Goal: Task Accomplishment & Management: Use online tool/utility

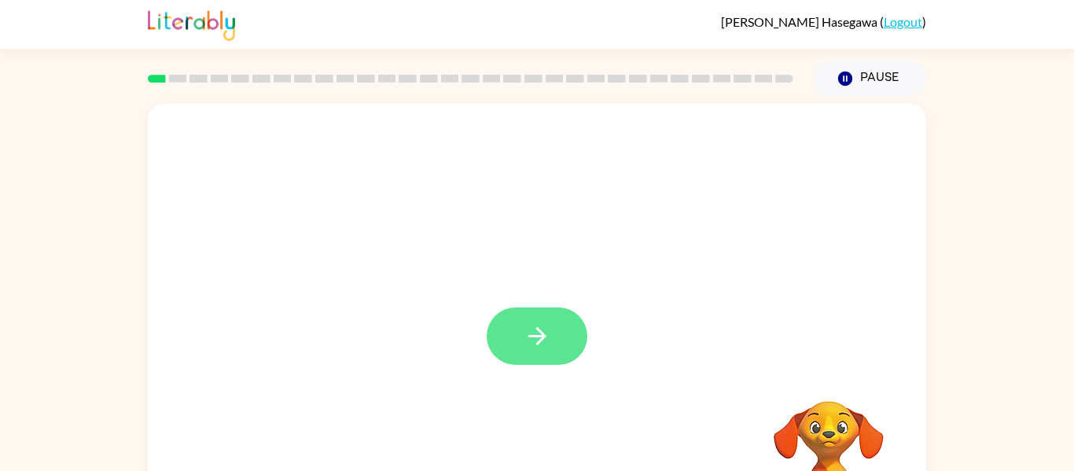
drag, startPoint x: 574, startPoint y: 311, endPoint x: 564, endPoint y: 333, distance: 25.0
click at [572, 316] on div at bounding box center [537, 335] width 101 height 57
click at [564, 333] on button "button" at bounding box center [537, 335] width 101 height 57
click at [0, 413] on div "Your browser must support playing .mp4 files to use Literably. Please try using…" at bounding box center [537, 325] width 1074 height 456
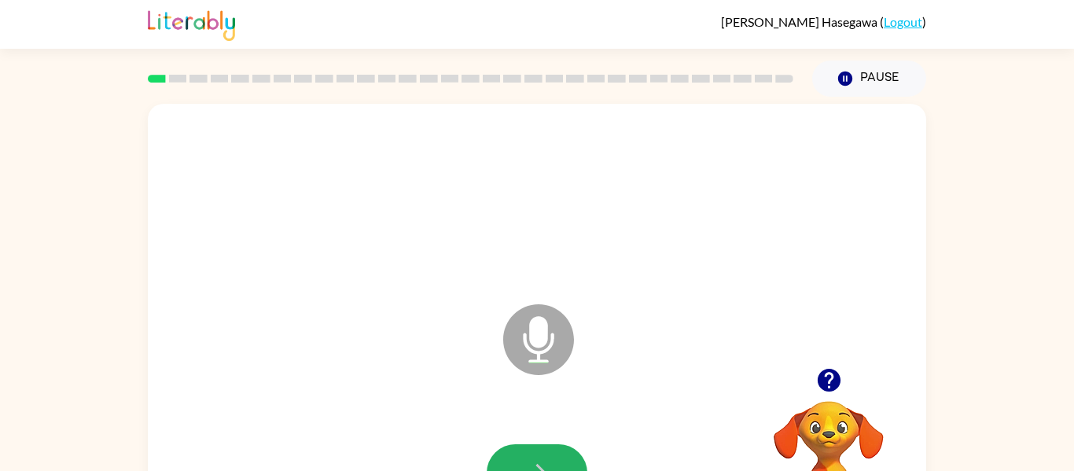
drag, startPoint x: 538, startPoint y: 451, endPoint x: 537, endPoint y: 460, distance: 8.7
click at [537, 459] on button "button" at bounding box center [537, 472] width 101 height 57
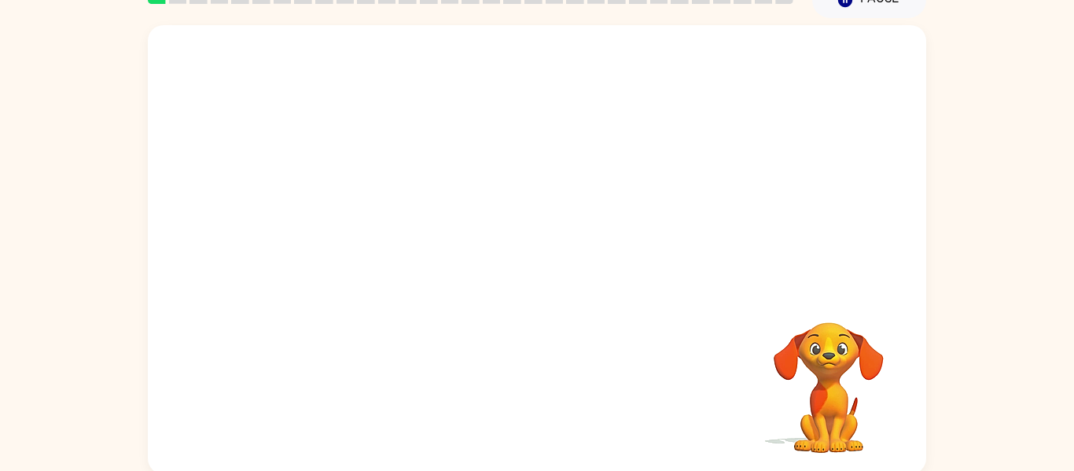
scroll to position [82, 0]
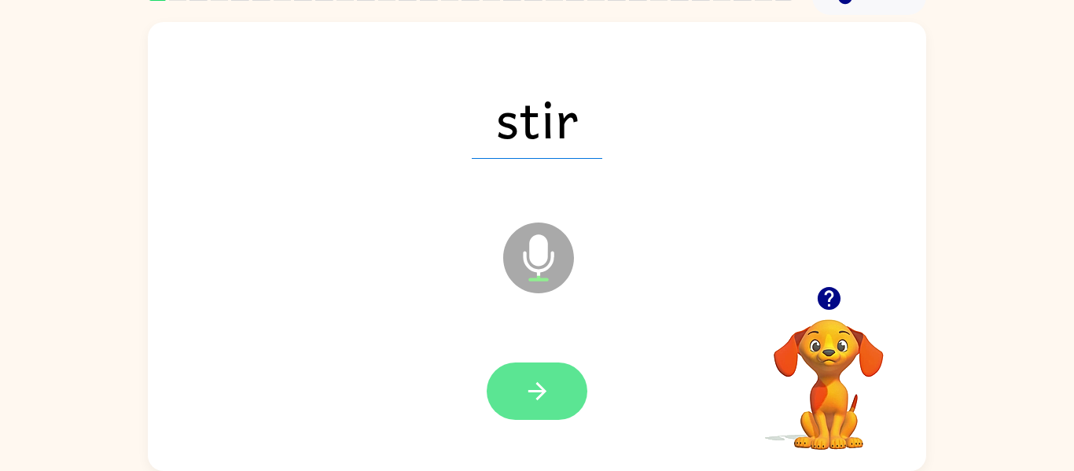
click at [532, 382] on icon "button" at bounding box center [538, 391] width 28 height 28
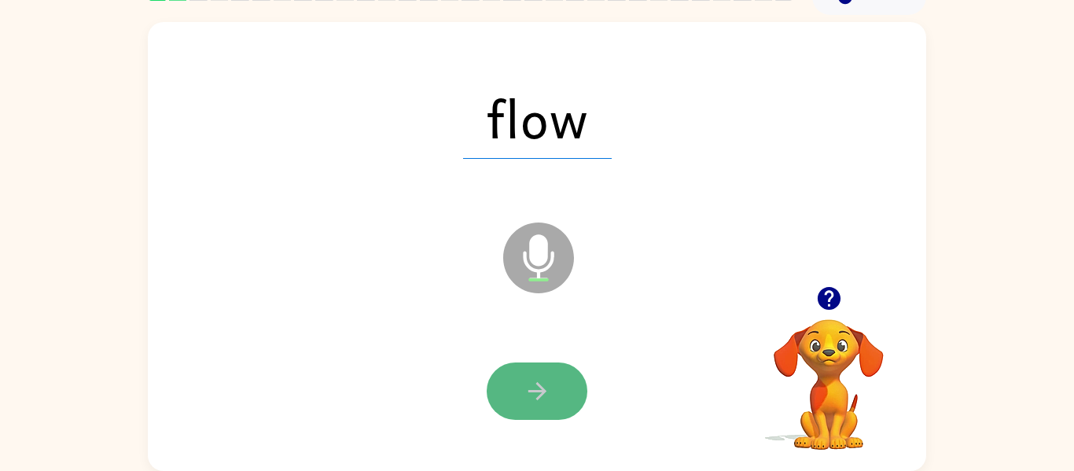
click at [543, 397] on icon "button" at bounding box center [538, 391] width 28 height 28
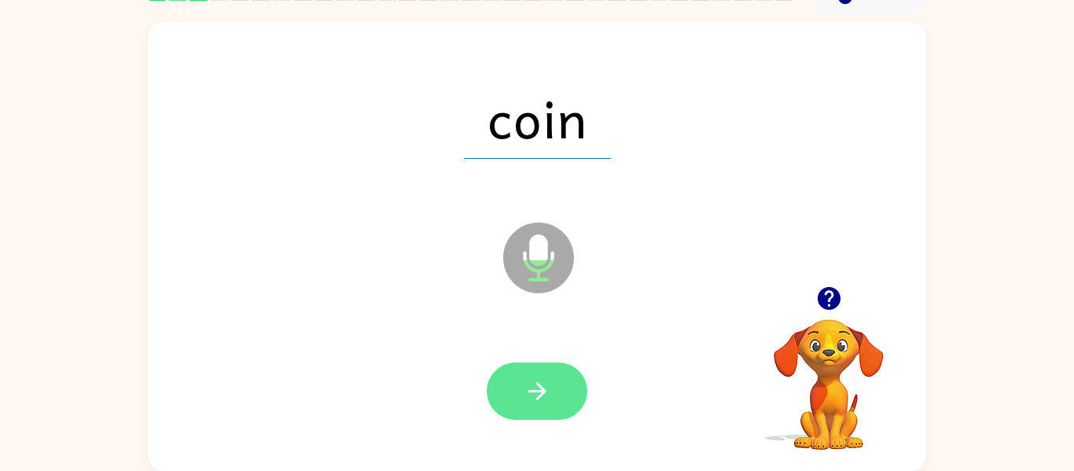
click at [543, 391] on icon "button" at bounding box center [537, 391] width 18 height 18
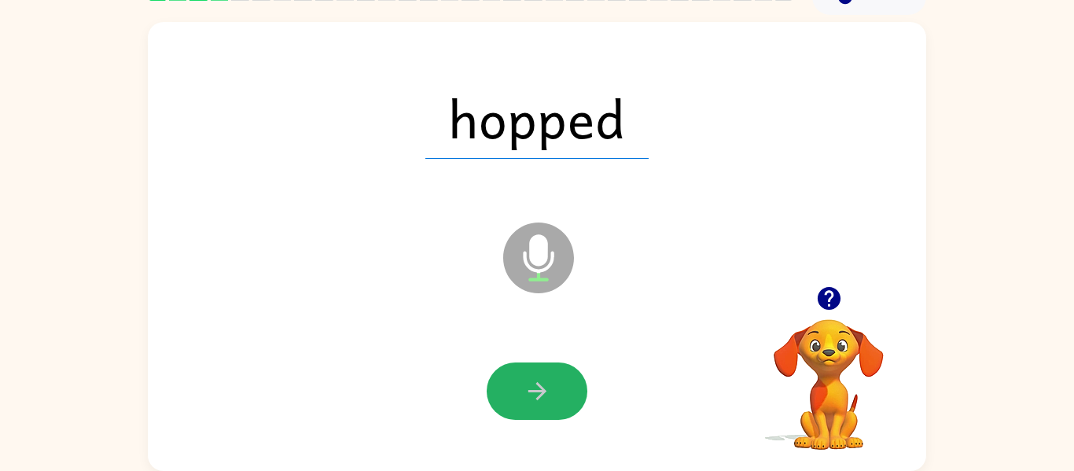
click at [543, 391] on icon "button" at bounding box center [537, 391] width 18 height 18
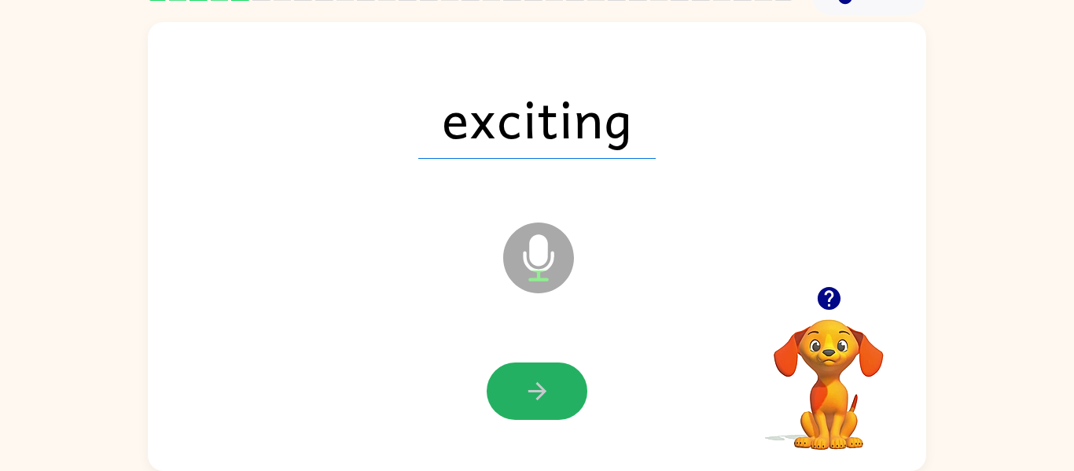
click at [538, 391] on icon "button" at bounding box center [537, 391] width 18 height 18
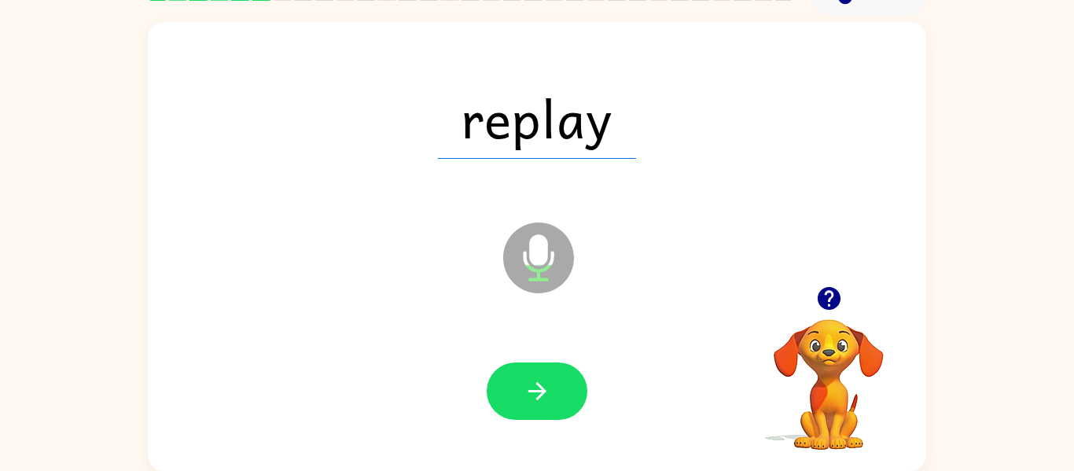
click at [532, 399] on icon "button" at bounding box center [538, 391] width 28 height 28
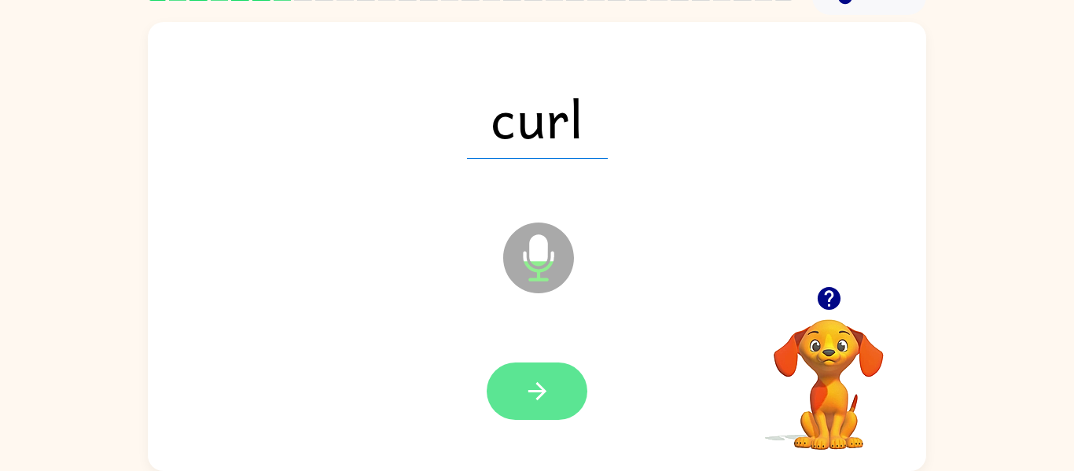
click at [532, 396] on icon "button" at bounding box center [538, 391] width 28 height 28
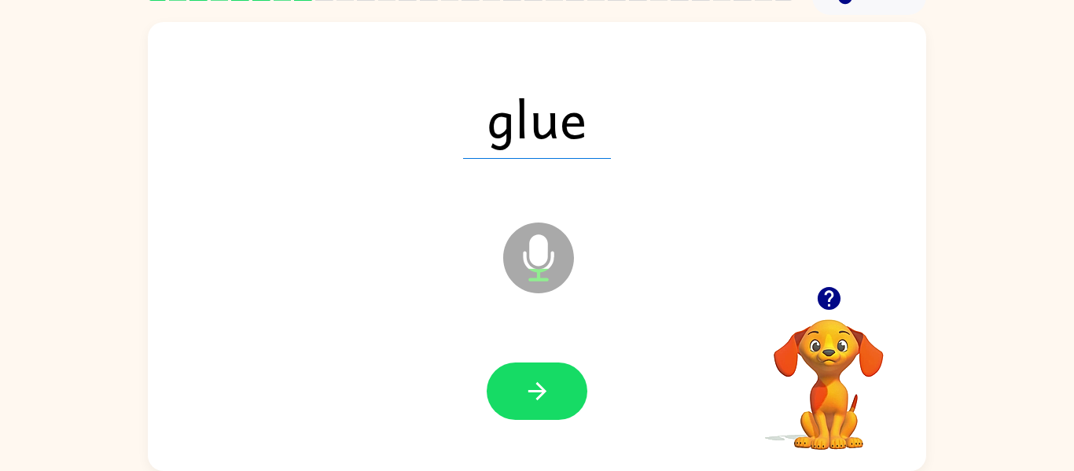
click at [526, 339] on div at bounding box center [537, 391] width 747 height 129
click at [525, 380] on icon "button" at bounding box center [538, 391] width 28 height 28
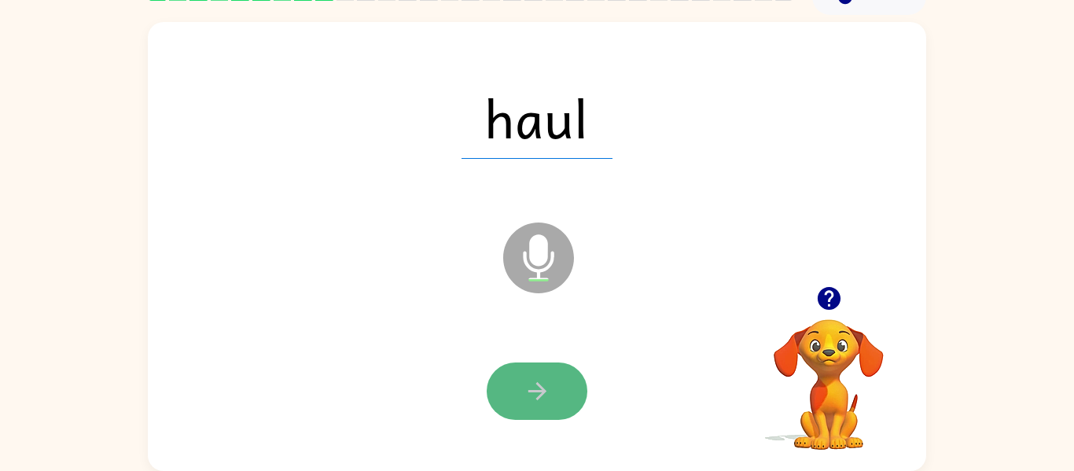
click at [502, 407] on button "button" at bounding box center [537, 390] width 101 height 57
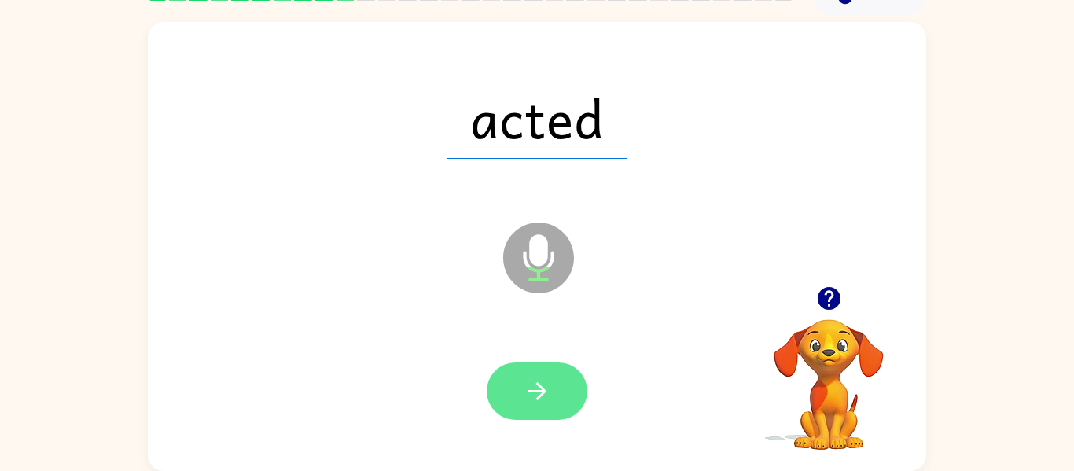
click at [525, 388] on icon "button" at bounding box center [538, 391] width 28 height 28
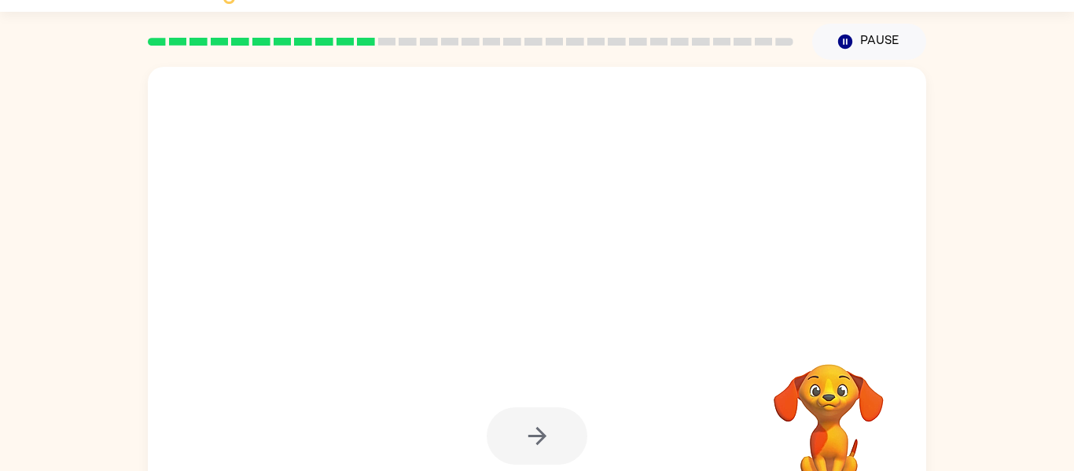
scroll to position [28, 0]
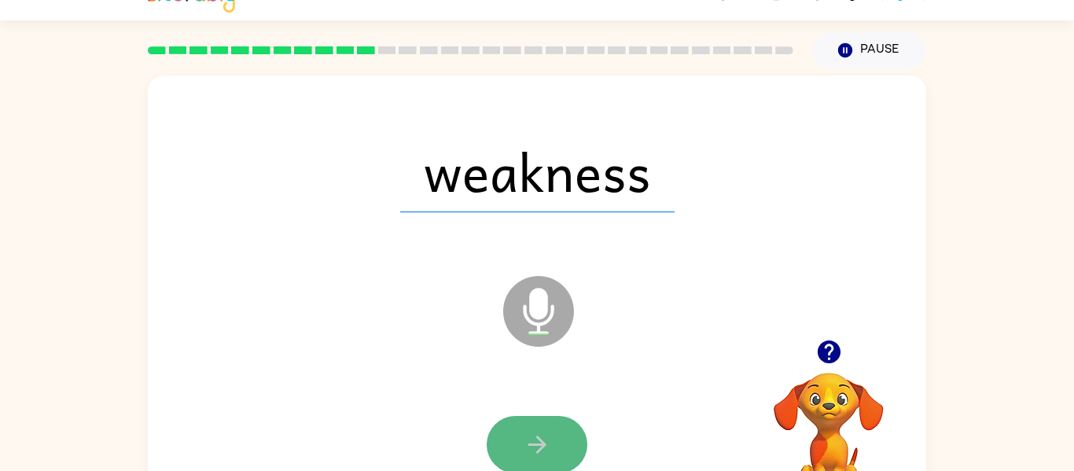
click at [514, 451] on button "button" at bounding box center [537, 444] width 101 height 57
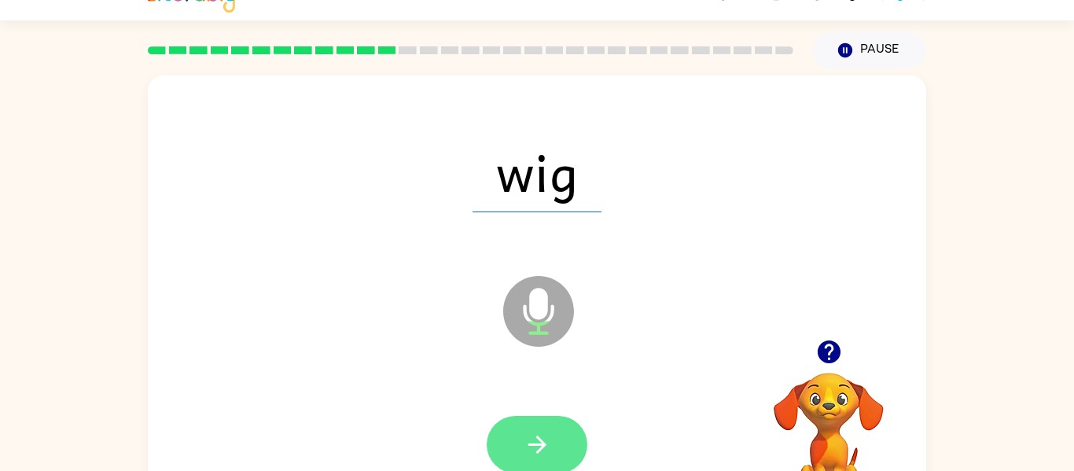
click at [547, 451] on icon "button" at bounding box center [538, 445] width 28 height 28
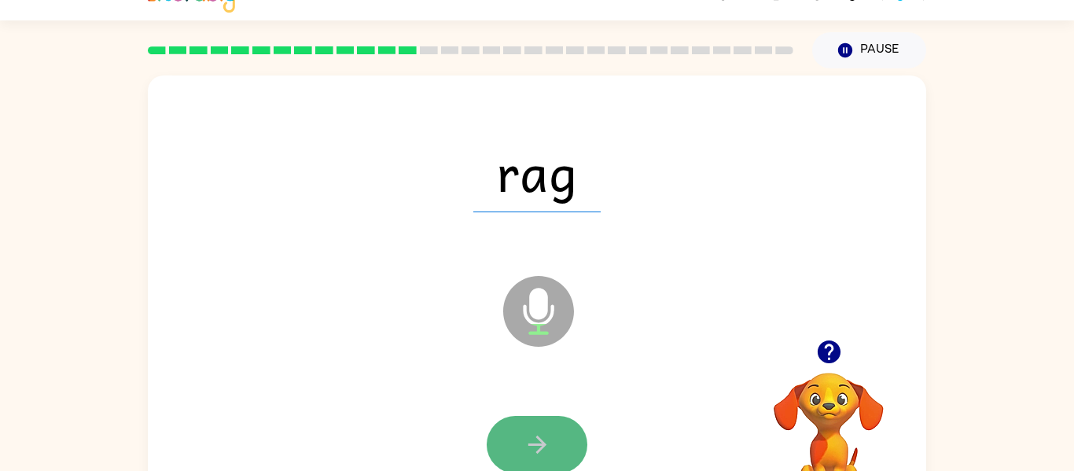
click at [534, 452] on icon "button" at bounding box center [538, 445] width 28 height 28
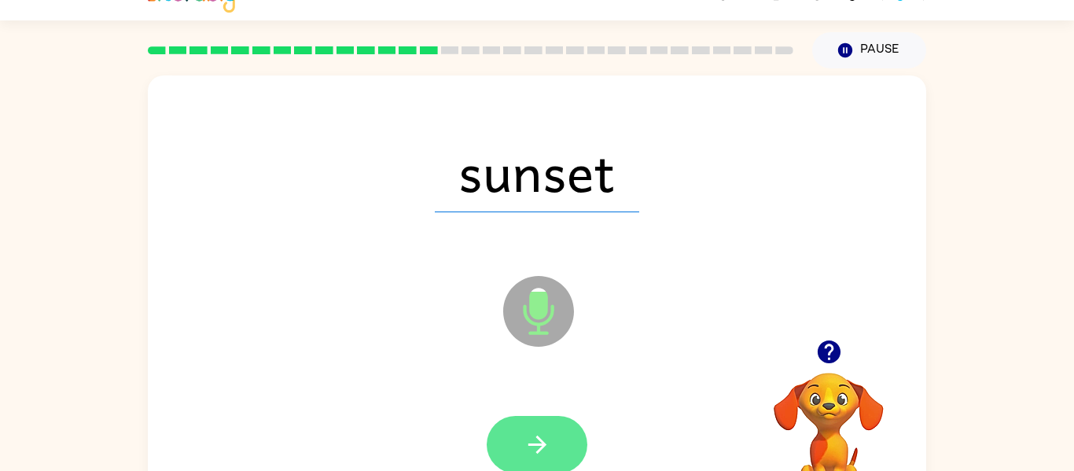
click at [525, 451] on icon "button" at bounding box center [538, 445] width 28 height 28
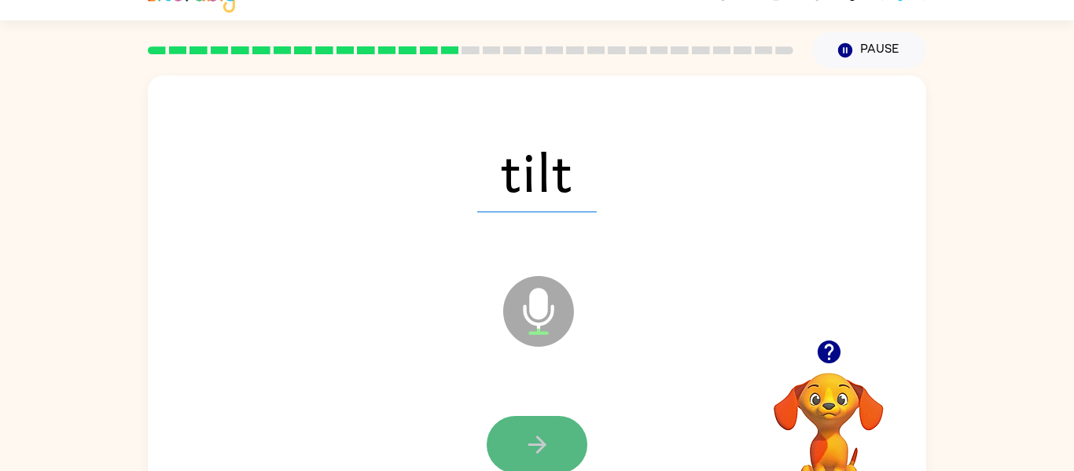
click at [519, 448] on button "button" at bounding box center [537, 444] width 101 height 57
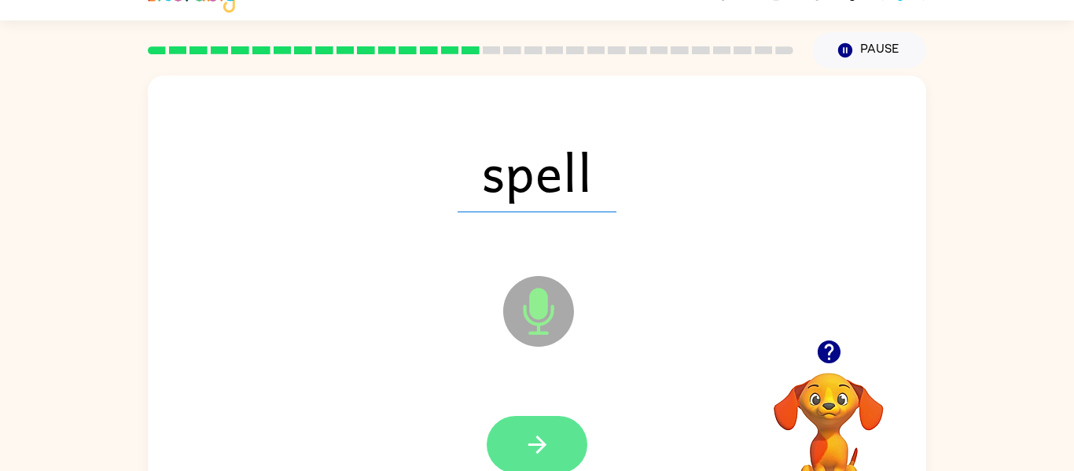
click at [517, 446] on button "button" at bounding box center [537, 444] width 101 height 57
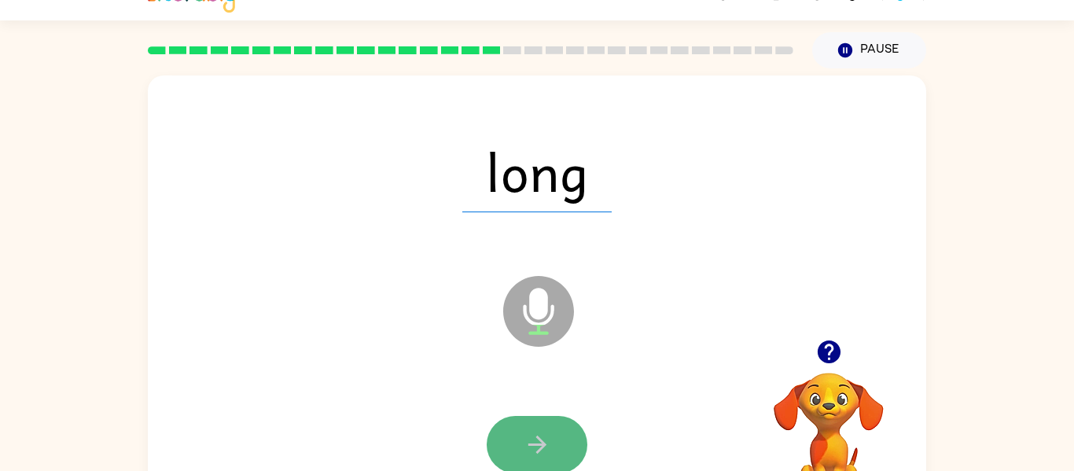
click at [513, 442] on button "button" at bounding box center [537, 444] width 101 height 57
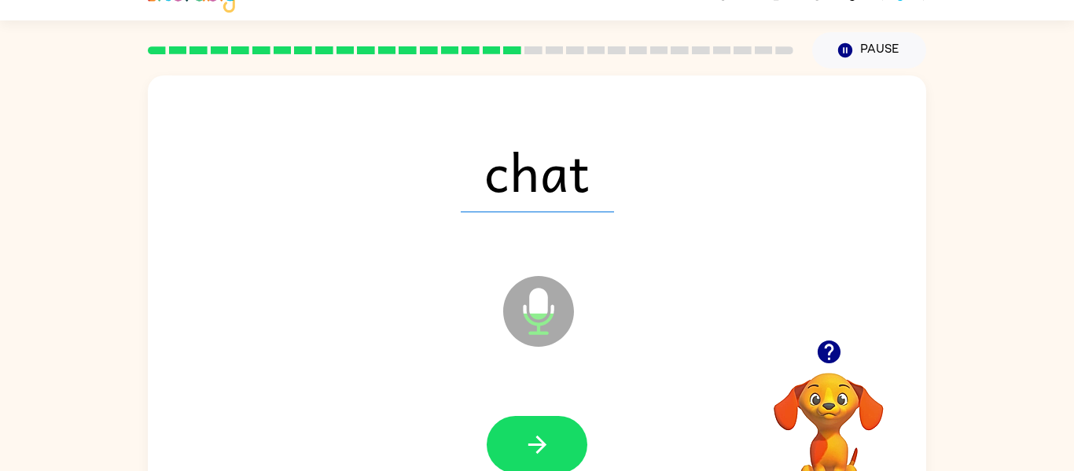
click at [513, 442] on button "button" at bounding box center [537, 444] width 101 height 57
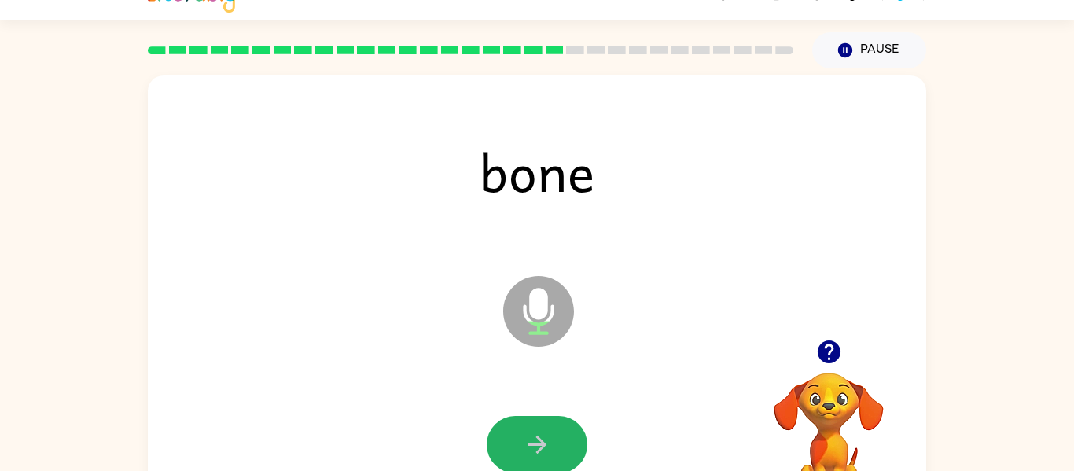
click at [513, 442] on button "button" at bounding box center [537, 444] width 101 height 57
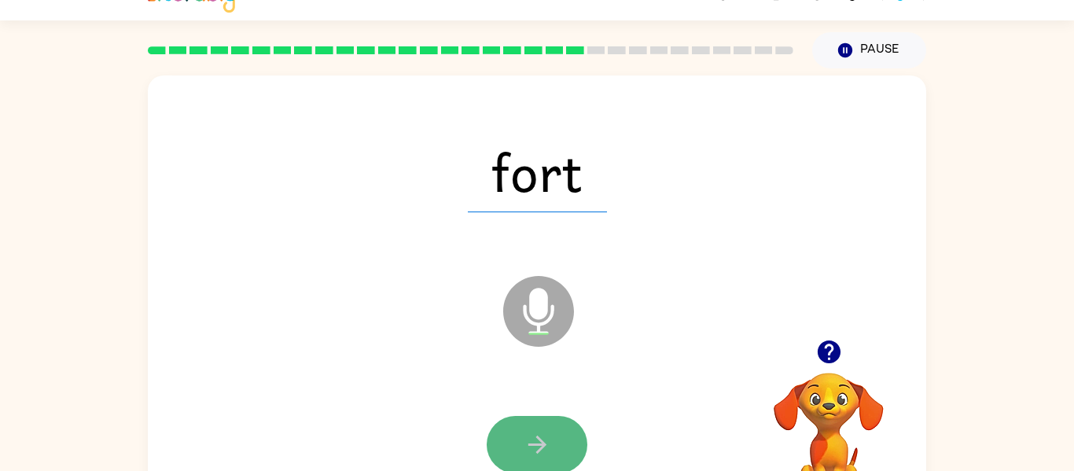
click at [506, 459] on button "button" at bounding box center [537, 444] width 101 height 57
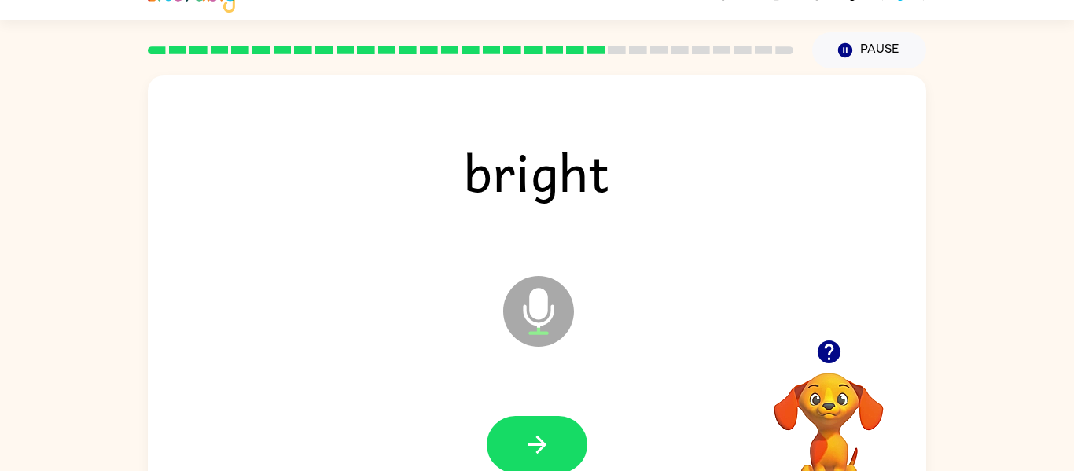
click at [513, 413] on div at bounding box center [537, 445] width 747 height 129
click at [513, 416] on div at bounding box center [537, 445] width 747 height 129
click at [513, 424] on button "button" at bounding box center [537, 444] width 101 height 57
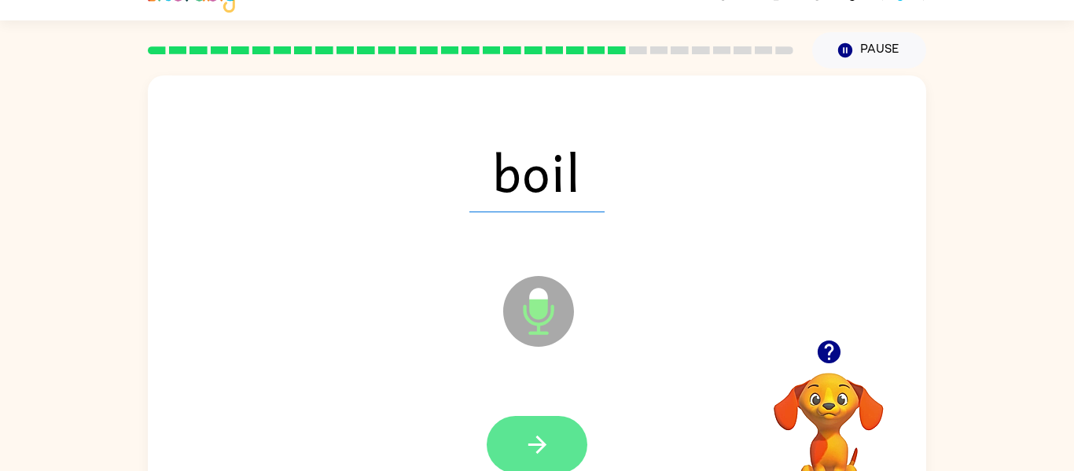
click at [539, 440] on icon "button" at bounding box center [537, 445] width 18 height 18
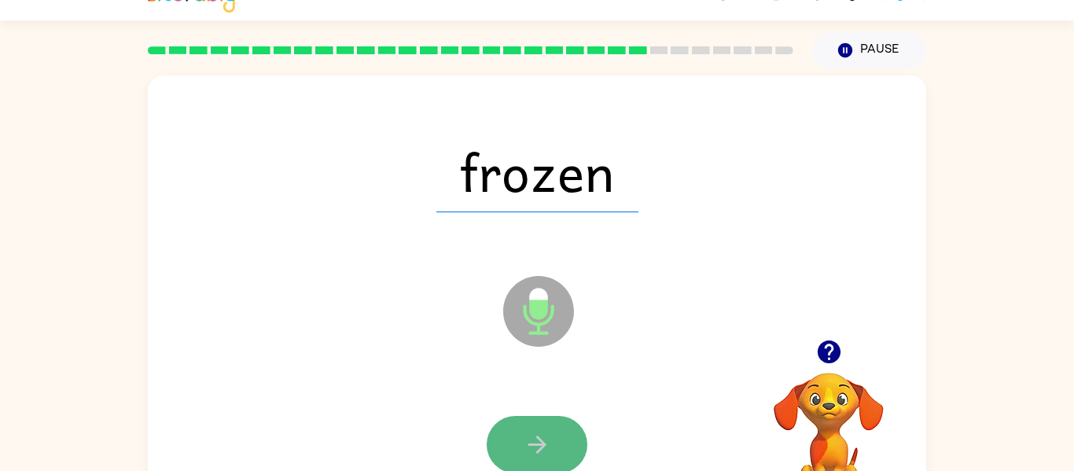
click at [532, 441] on icon "button" at bounding box center [538, 445] width 28 height 28
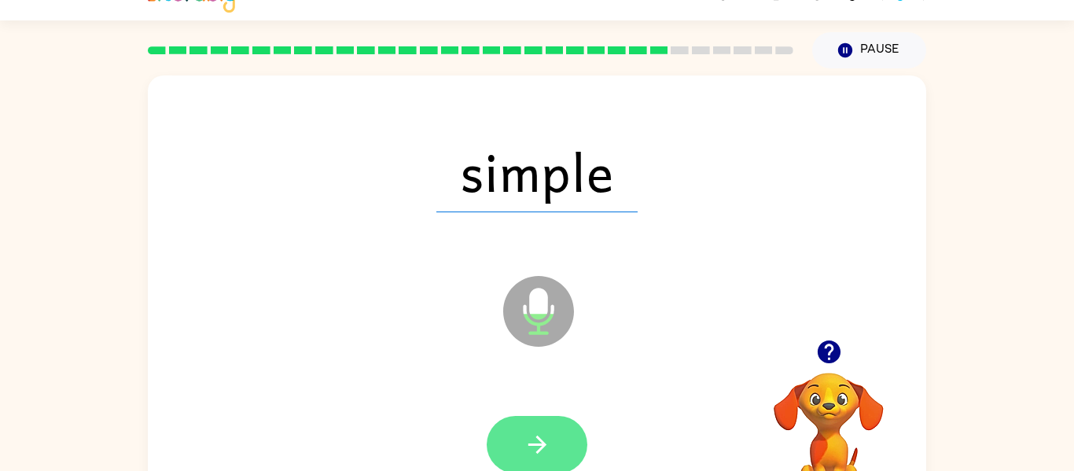
click at [531, 441] on icon "button" at bounding box center [538, 445] width 28 height 28
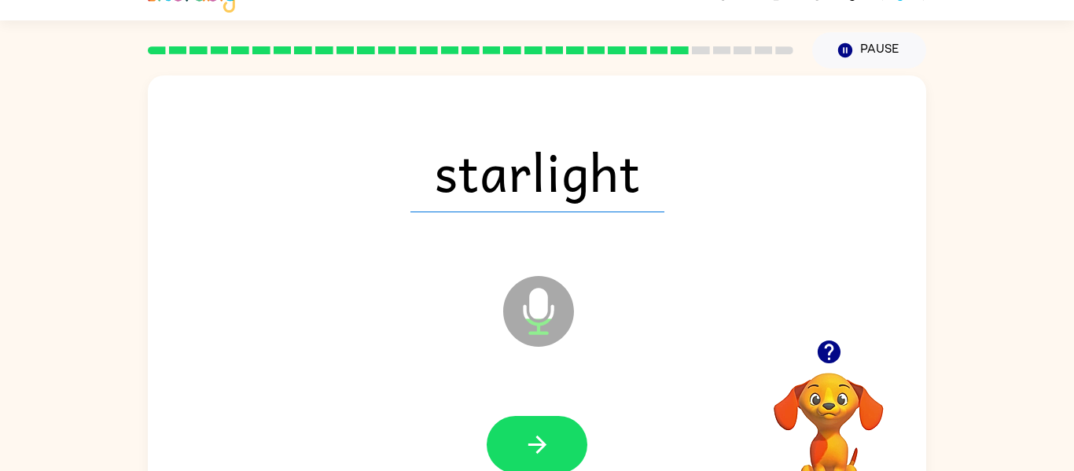
click at [531, 442] on icon "button" at bounding box center [538, 445] width 28 height 28
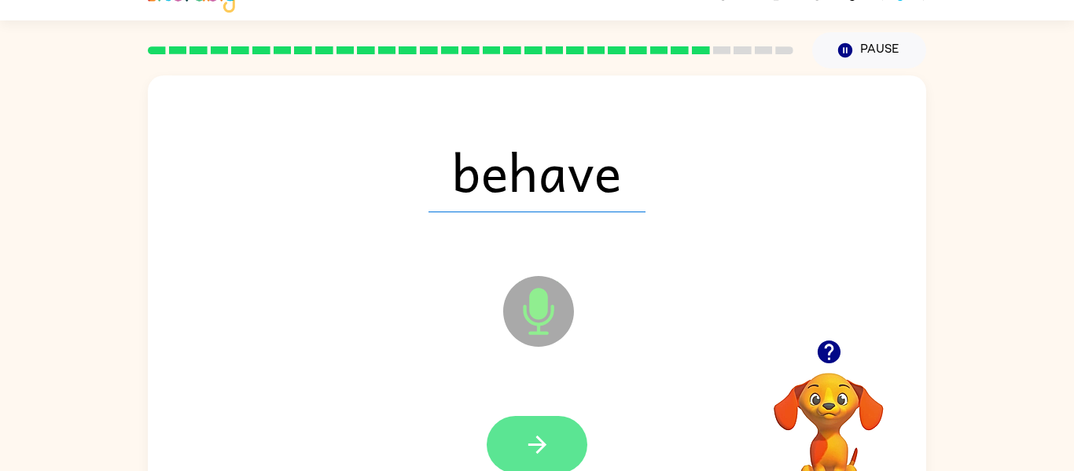
click at [529, 449] on icon "button" at bounding box center [538, 445] width 28 height 28
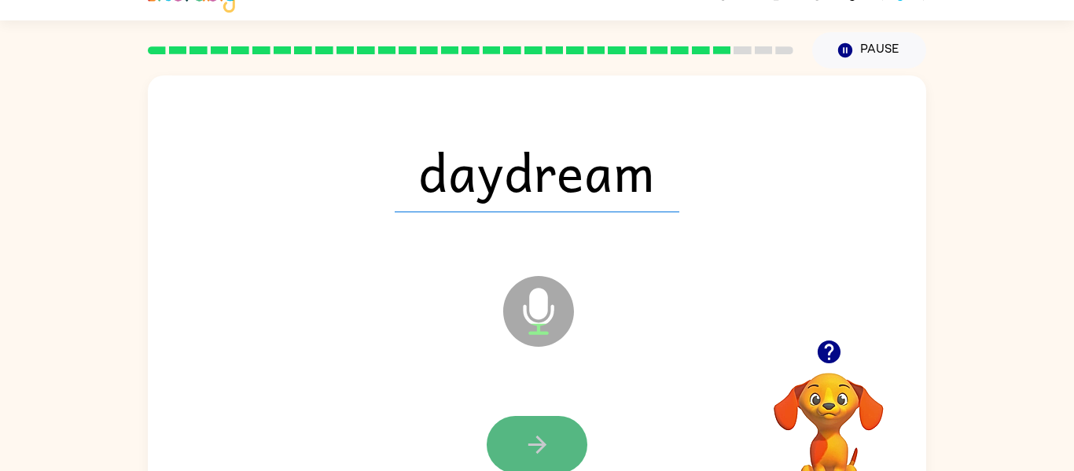
click at [529, 448] on icon "button" at bounding box center [538, 445] width 28 height 28
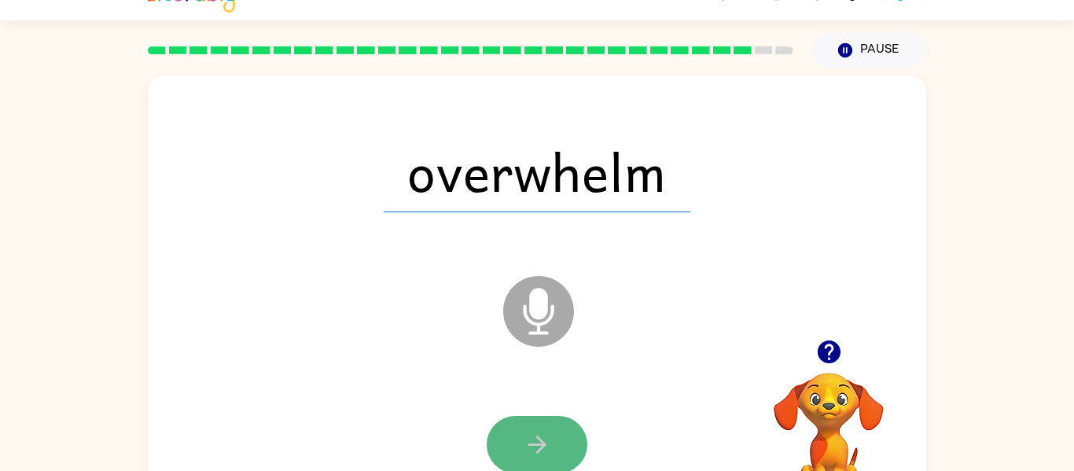
click at [532, 451] on icon "button" at bounding box center [538, 445] width 28 height 28
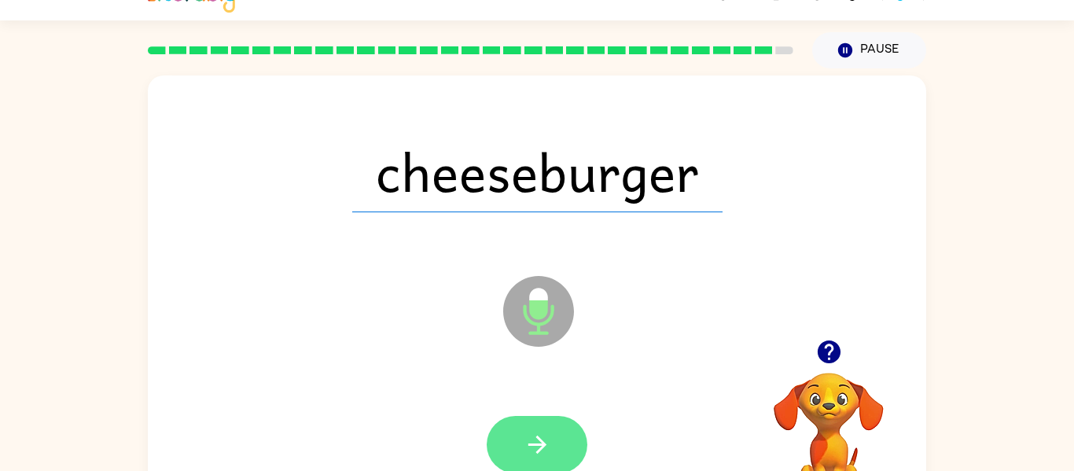
click at [544, 437] on icon "button" at bounding box center [538, 445] width 28 height 28
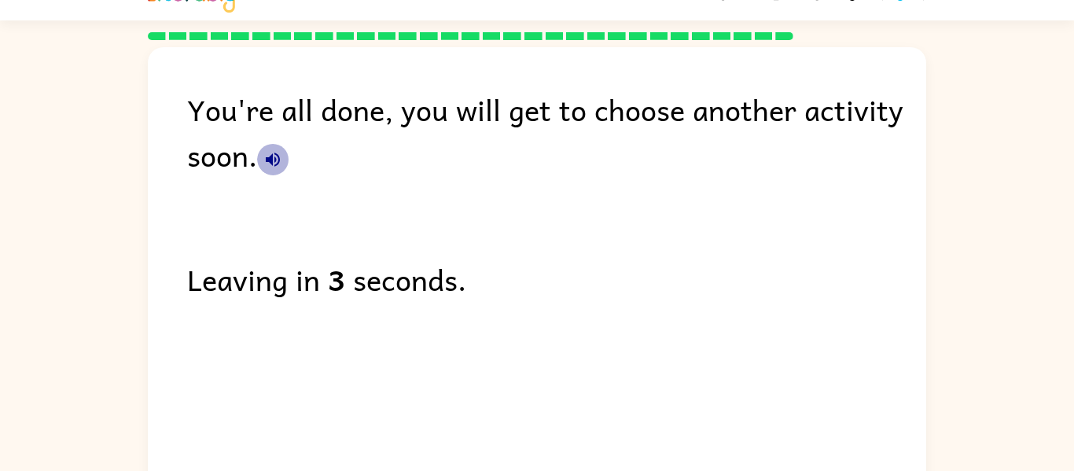
click at [271, 160] on icon "button" at bounding box center [273, 160] width 14 height 14
